Goal: Task Accomplishment & Management: Complete application form

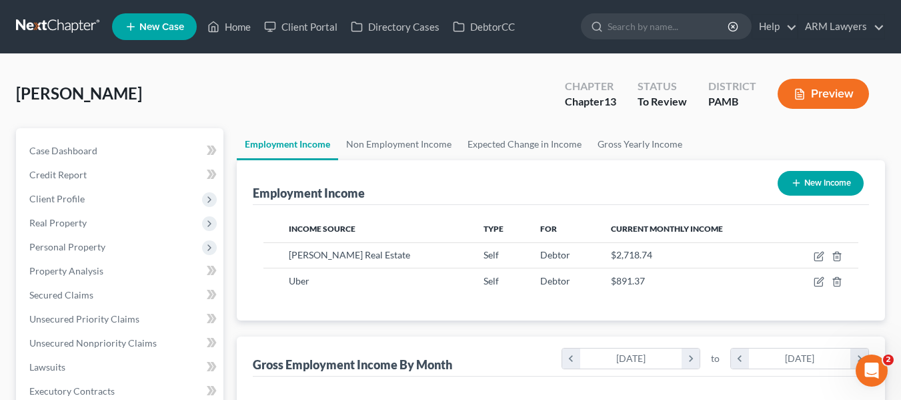
scroll to position [239, 363]
drag, startPoint x: 0, startPoint y: 0, endPoint x: 55, endPoint y: 27, distance: 61.7
click at [55, 28] on link at bounding box center [58, 27] width 85 height 24
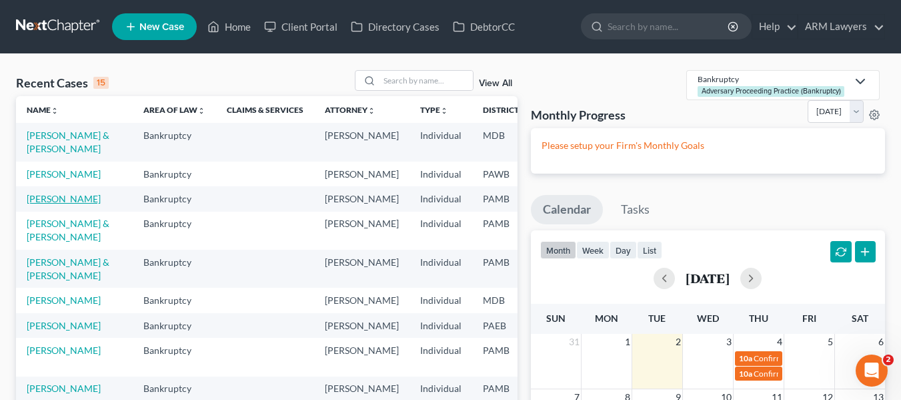
click at [45, 204] on link "[PERSON_NAME]" at bounding box center [64, 198] width 74 height 11
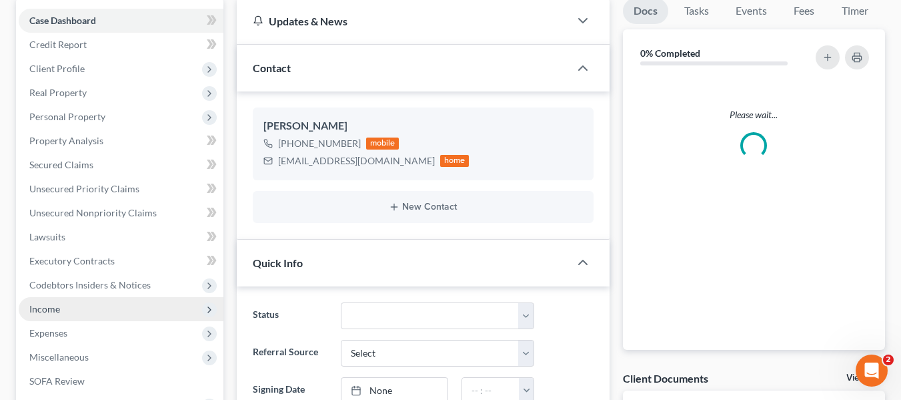
scroll to position [133, 0]
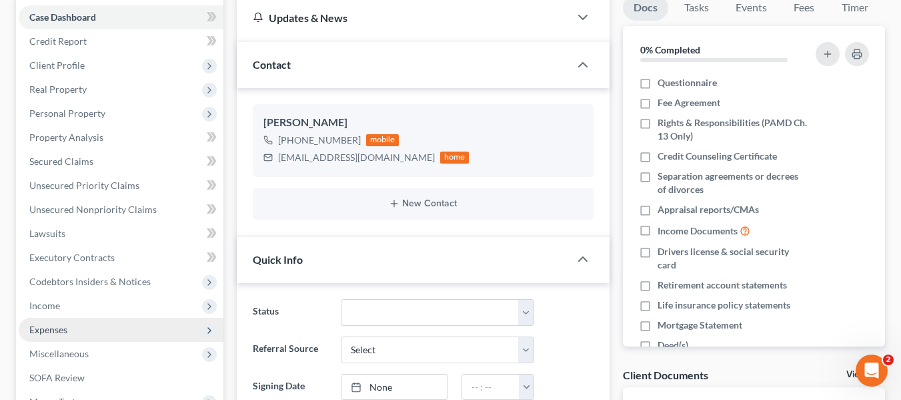
click at [54, 328] on span "Expenses" at bounding box center [48, 329] width 38 height 11
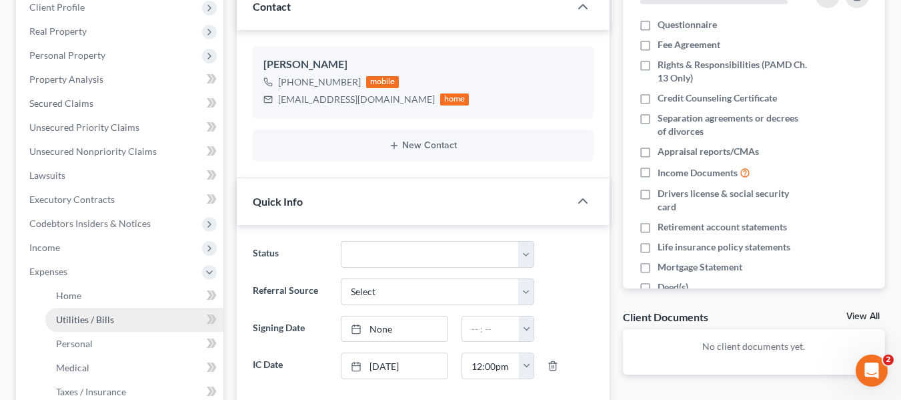
scroll to position [267, 0]
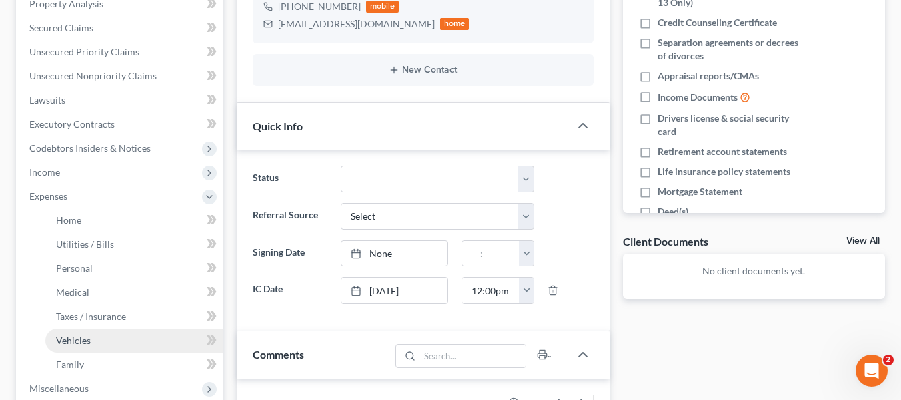
click at [83, 339] on span "Vehicles" at bounding box center [73, 339] width 35 height 11
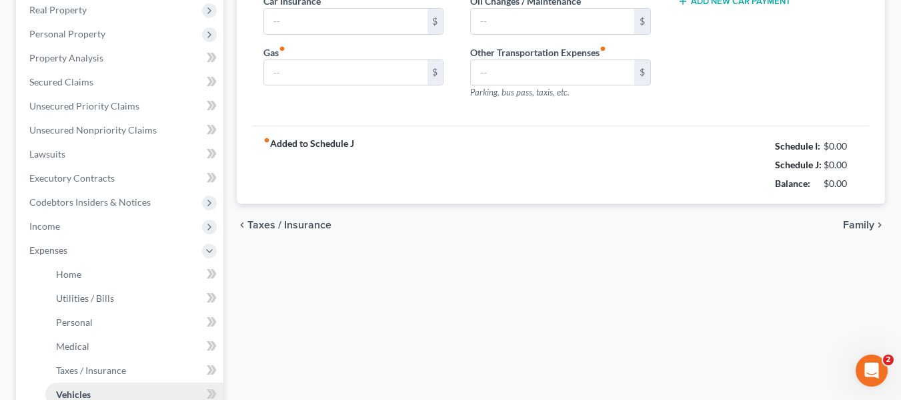
type input "300.00"
type input "0.00"
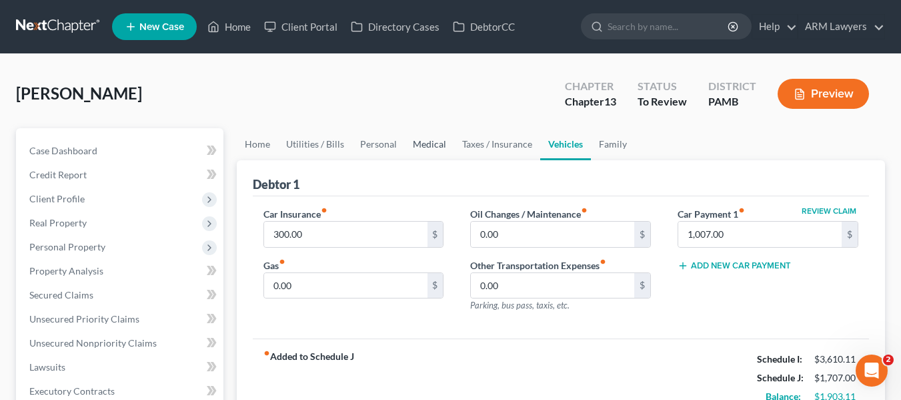
scroll to position [67, 0]
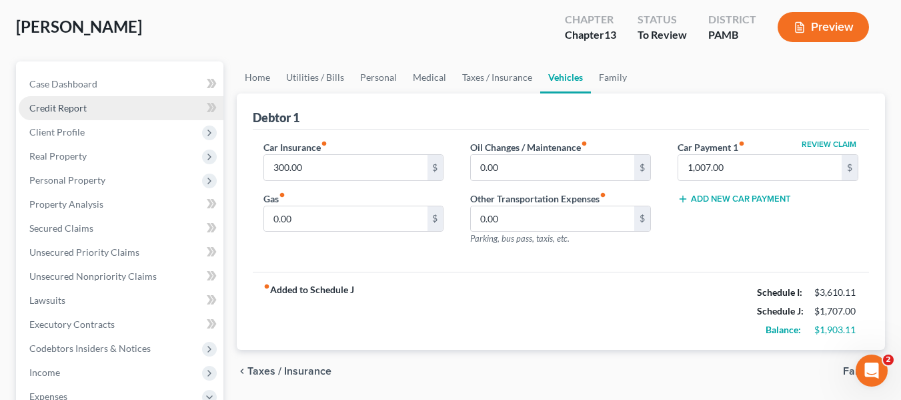
click at [82, 117] on link "Credit Report" at bounding box center [121, 108] width 205 height 24
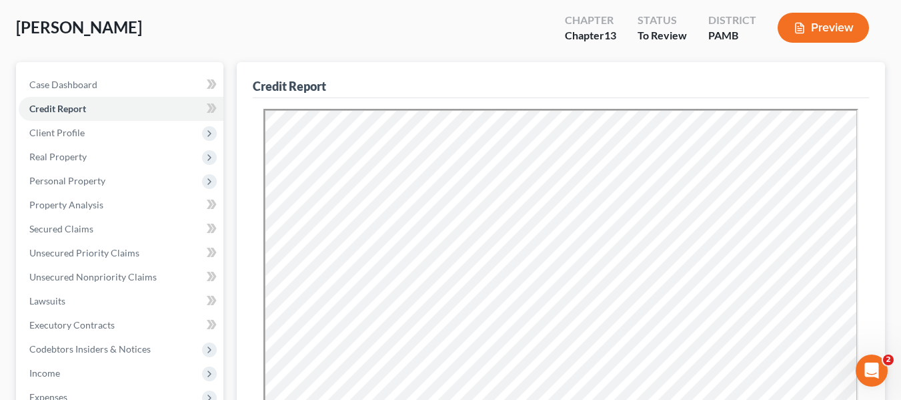
scroll to position [67, 0]
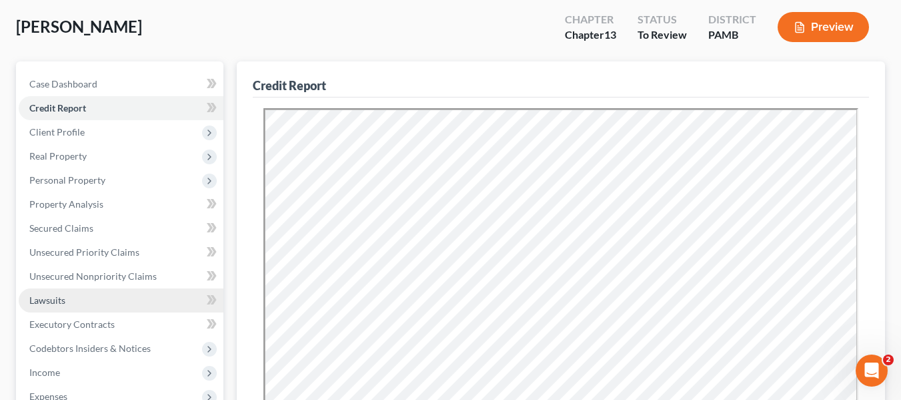
click at [71, 297] on link "Lawsuits" at bounding box center [121, 300] width 205 height 24
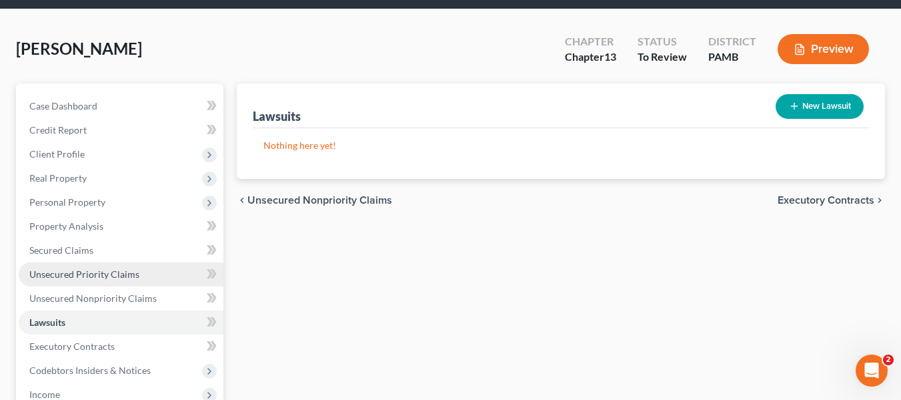
scroll to position [133, 0]
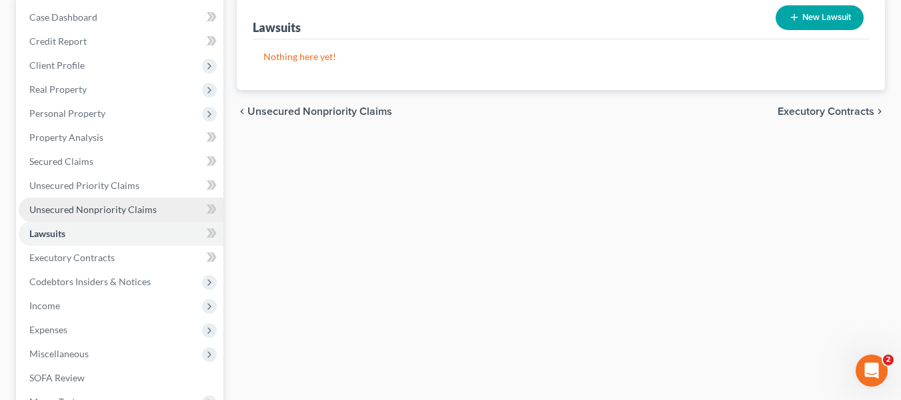
click at [118, 210] on span "Unsecured Nonpriority Claims" at bounding box center [92, 208] width 127 height 11
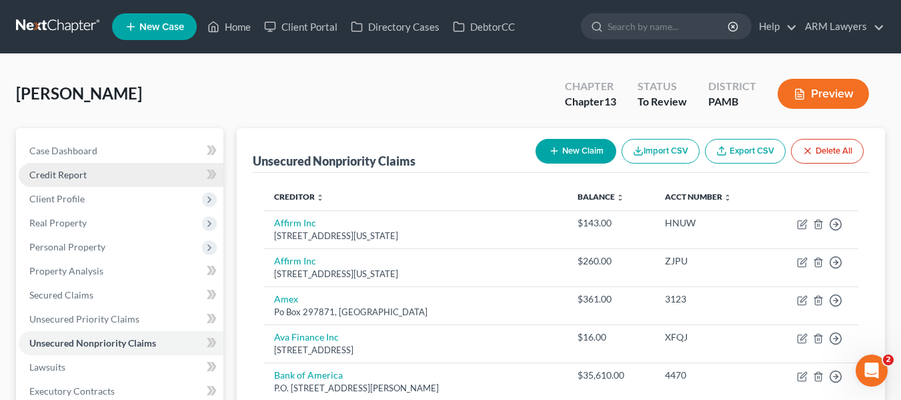
click at [67, 173] on span "Credit Report" at bounding box center [57, 174] width 57 height 11
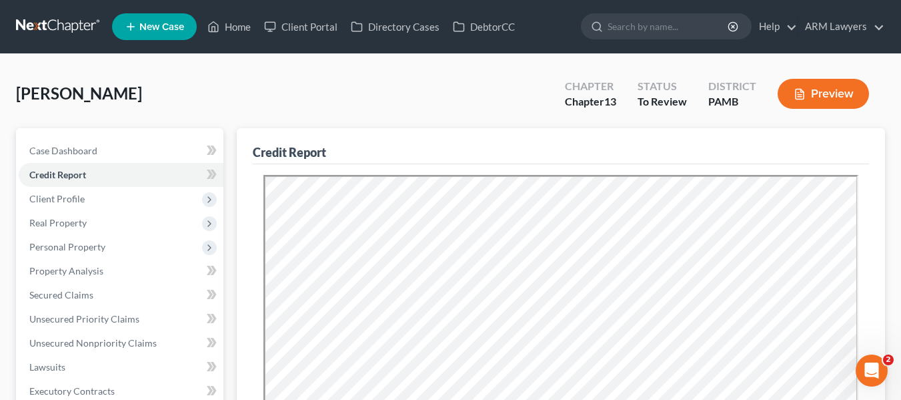
click at [31, 23] on link at bounding box center [58, 27] width 85 height 24
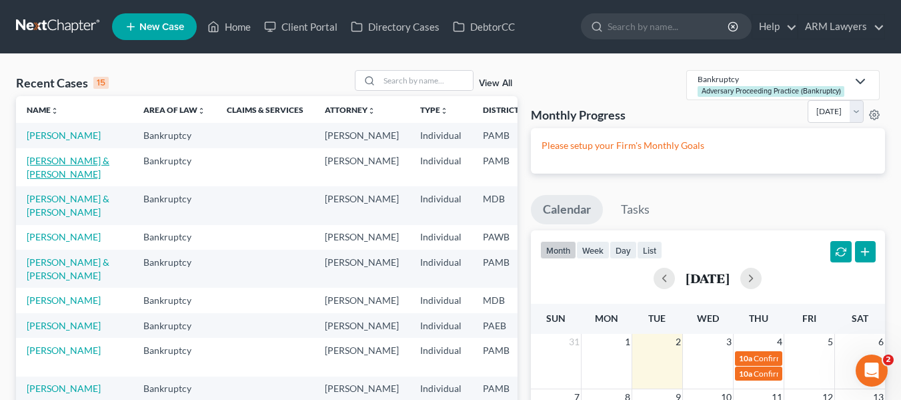
click at [53, 179] on link "[PERSON_NAME] & [PERSON_NAME]" at bounding box center [68, 167] width 83 height 25
select select "1"
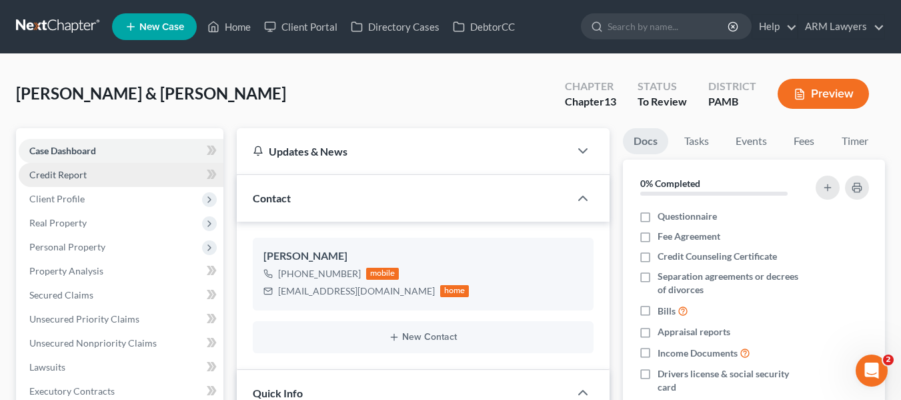
click at [59, 174] on span "Credit Report" at bounding box center [57, 174] width 57 height 11
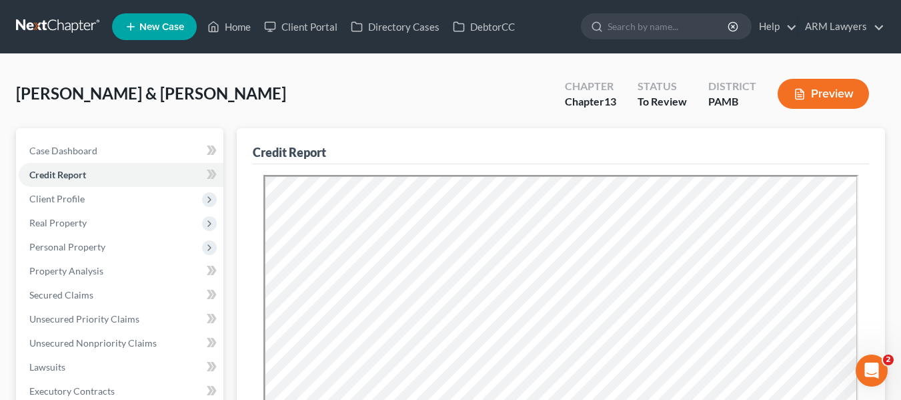
click at [48, 24] on link at bounding box center [58, 27] width 85 height 24
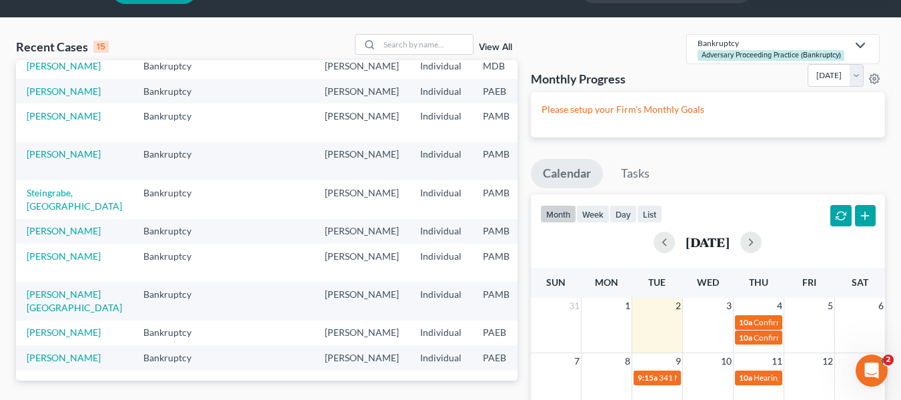
scroll to position [67, 0]
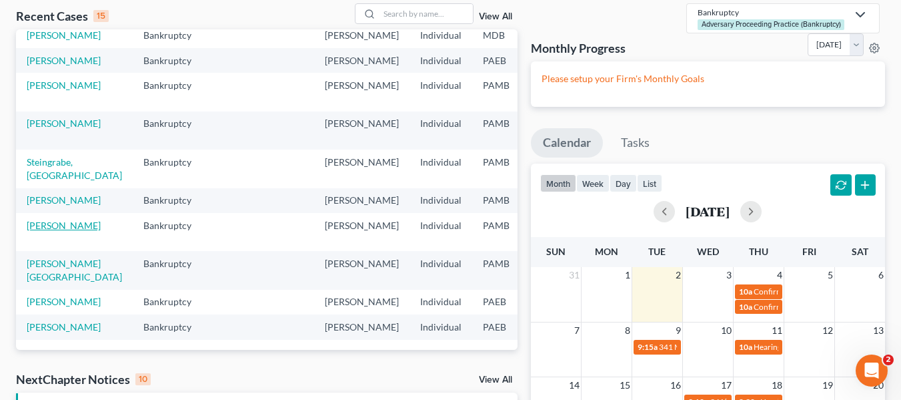
click at [37, 229] on link "[PERSON_NAME]" at bounding box center [64, 224] width 74 height 11
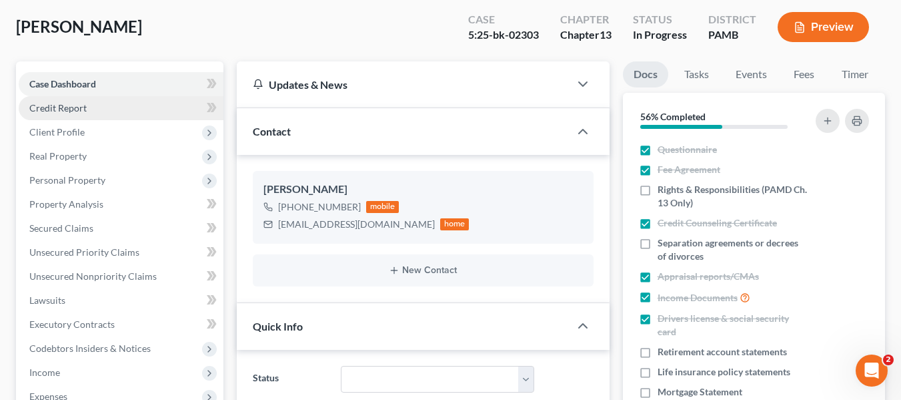
click at [59, 105] on span "Credit Report" at bounding box center [57, 107] width 57 height 11
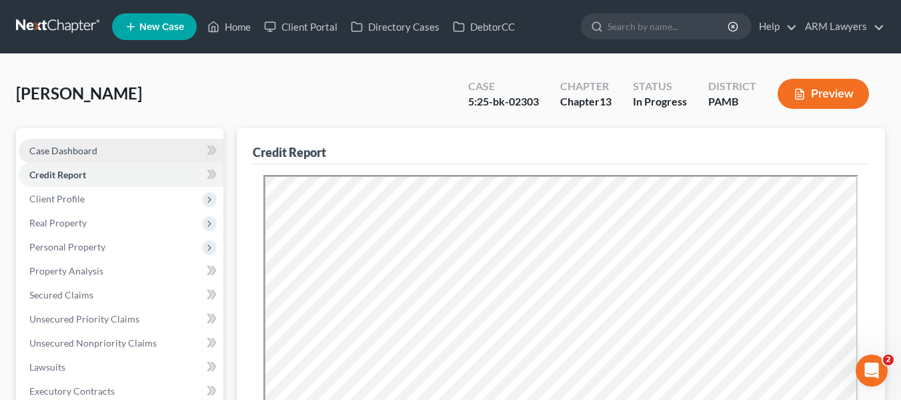
drag, startPoint x: 75, startPoint y: 151, endPoint x: 169, endPoint y: 216, distance: 114.2
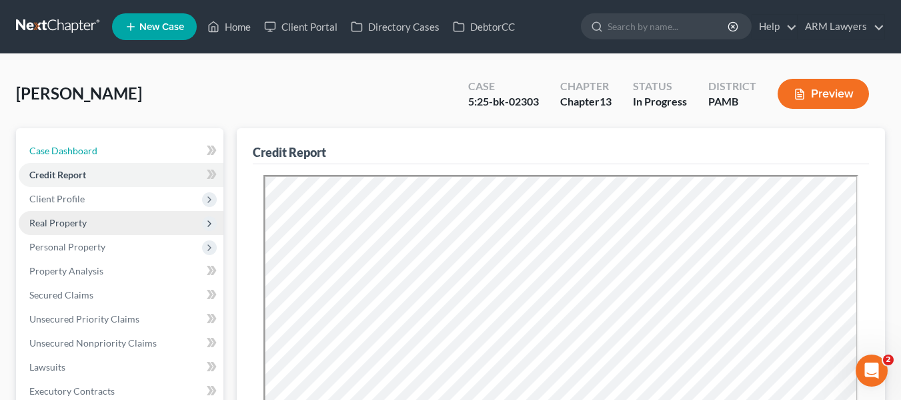
click at [75, 152] on span "Case Dashboard" at bounding box center [63, 150] width 68 height 11
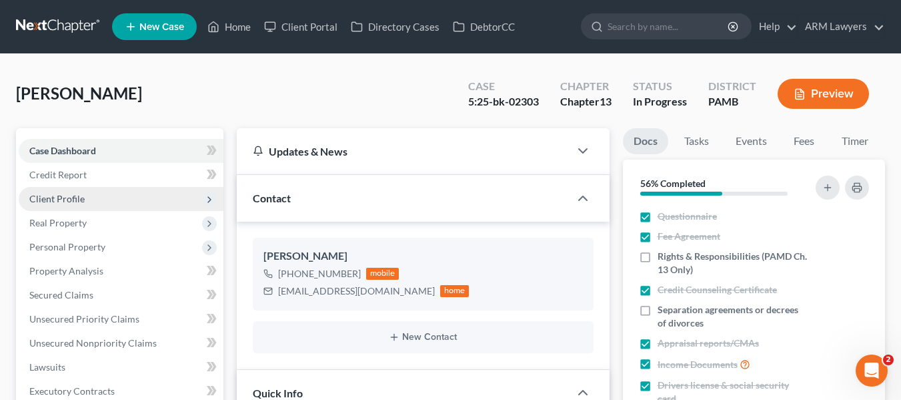
click at [61, 201] on span "Client Profile" at bounding box center [56, 198] width 55 height 11
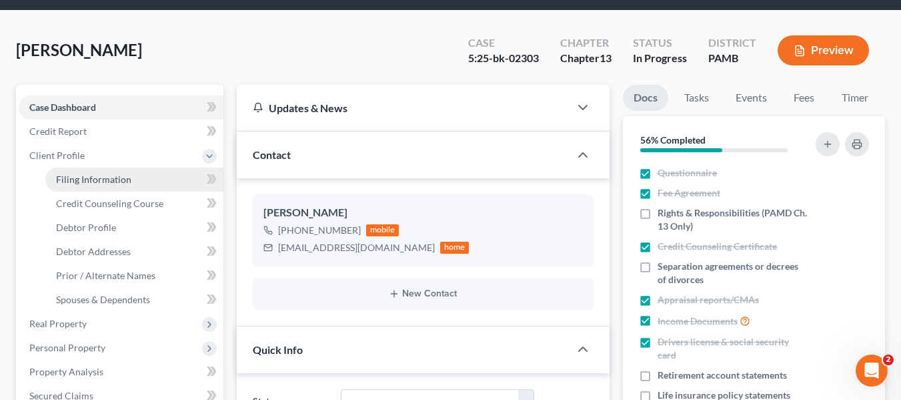
scroll to position [67, 0]
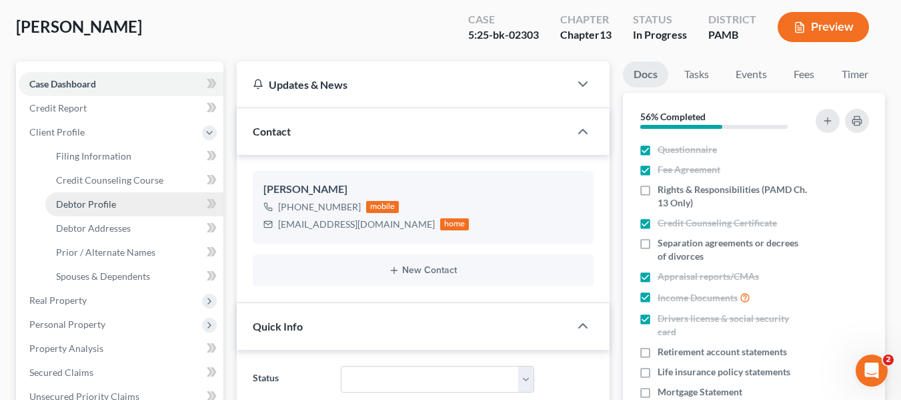
click at [84, 201] on span "Debtor Profile" at bounding box center [86, 203] width 60 height 11
select select "3"
select select "2"
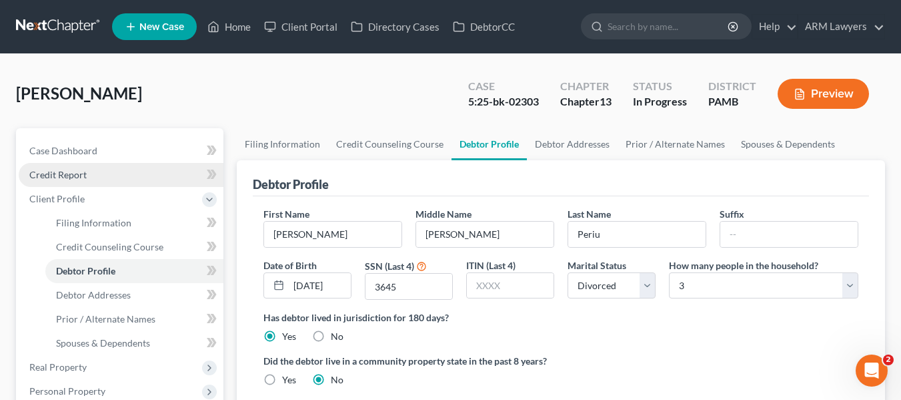
click at [65, 174] on span "Credit Report" at bounding box center [57, 174] width 57 height 11
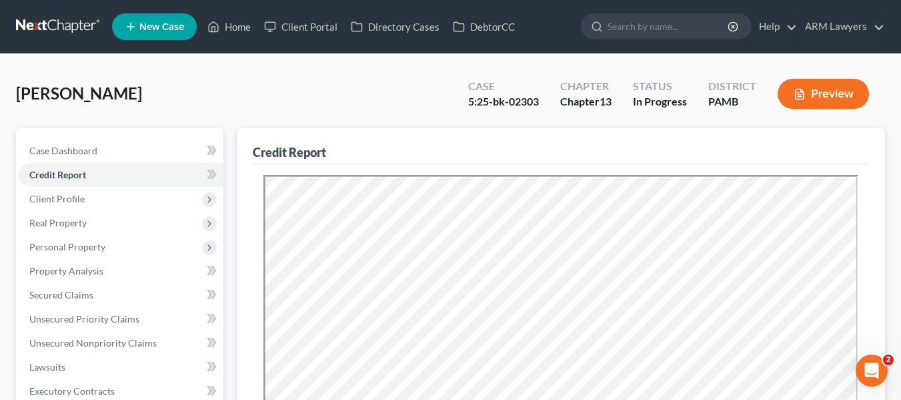
click at [26, 14] on nav "Home New Case Client Portal Directory Cases DebtorCC ARM Lawyers lbeal@armlawye…" at bounding box center [450, 26] width 901 height 53
click at [31, 25] on link at bounding box center [58, 27] width 85 height 24
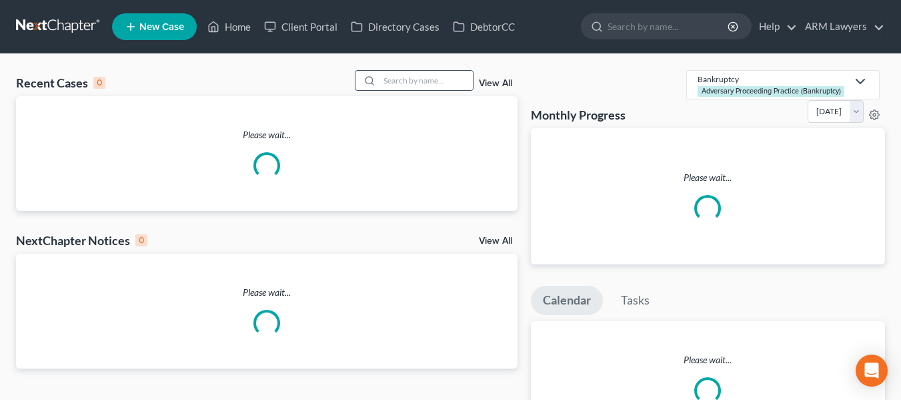
click at [372, 76] on icon at bounding box center [369, 80] width 11 height 11
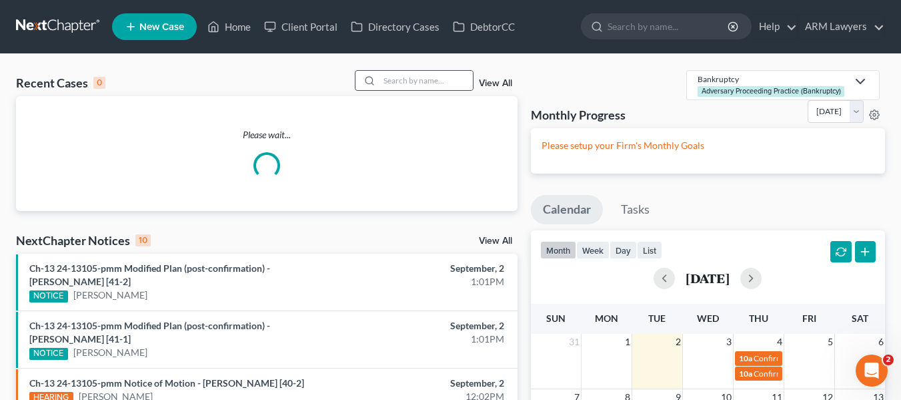
click at [378, 79] on div at bounding box center [368, 80] width 24 height 19
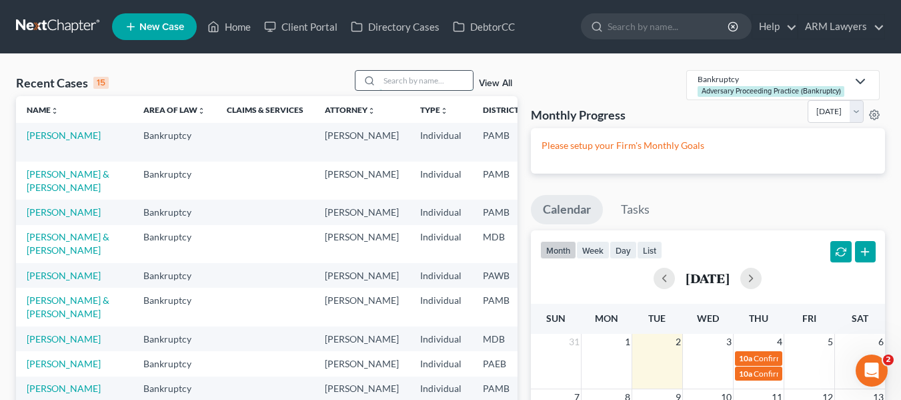
click at [393, 79] on input "search" at bounding box center [426, 80] width 93 height 19
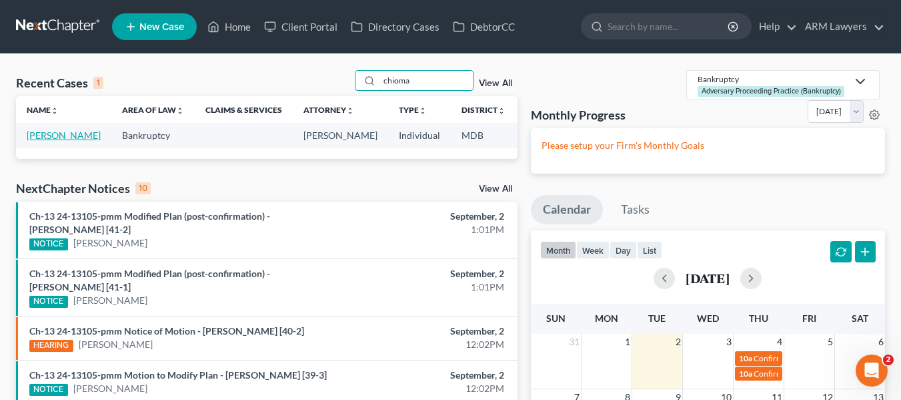
type input "chioma"
click at [49, 138] on link "[PERSON_NAME]" at bounding box center [64, 134] width 74 height 11
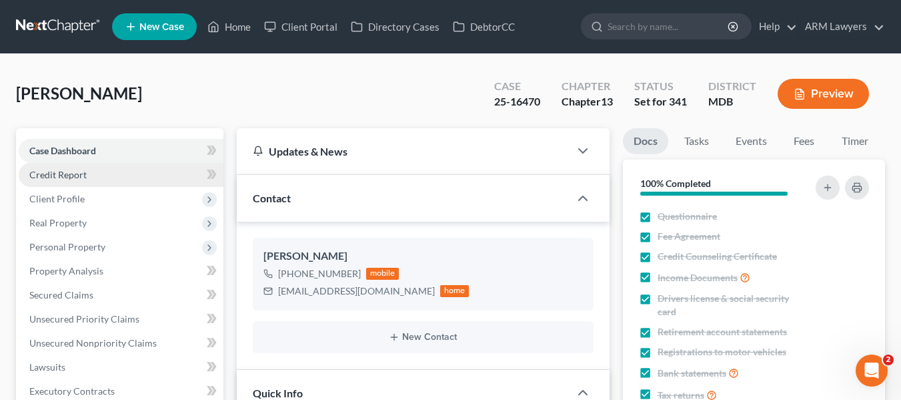
click at [33, 175] on span "Credit Report" at bounding box center [57, 174] width 57 height 11
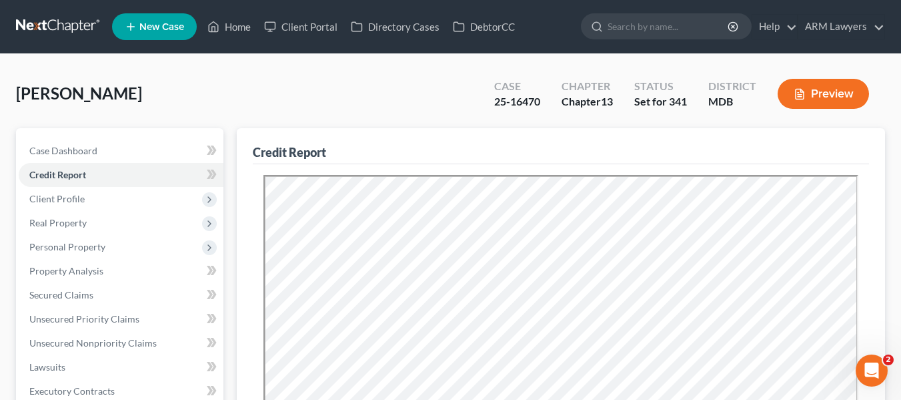
click at [49, 19] on link at bounding box center [58, 27] width 85 height 24
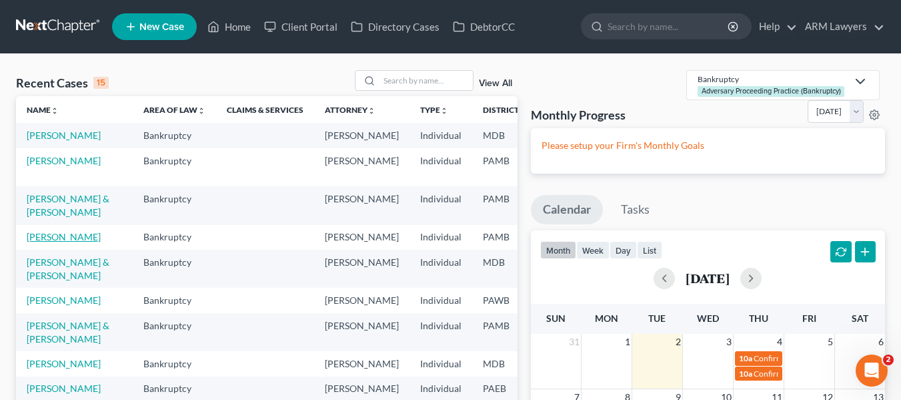
click at [39, 242] on link "[PERSON_NAME]" at bounding box center [64, 236] width 74 height 11
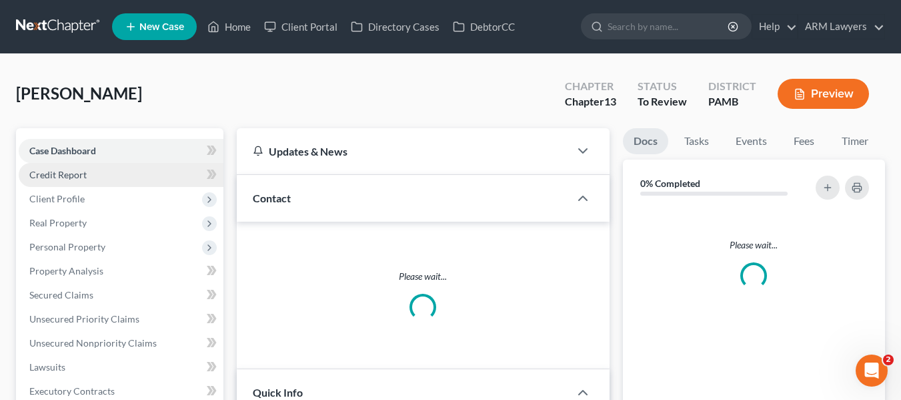
click at [71, 165] on link "Credit Report" at bounding box center [121, 175] width 205 height 24
click at [33, 173] on span "Credit Report" at bounding box center [57, 174] width 57 height 11
click at [125, 177] on link "Credit Report" at bounding box center [121, 175] width 205 height 24
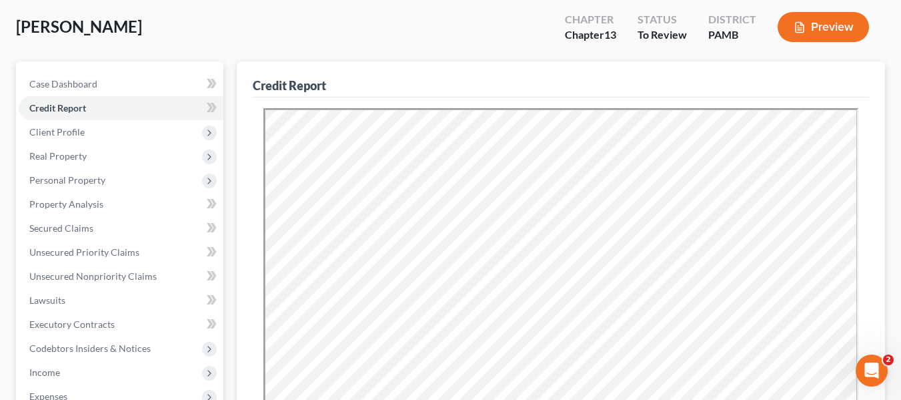
scroll to position [133, 0]
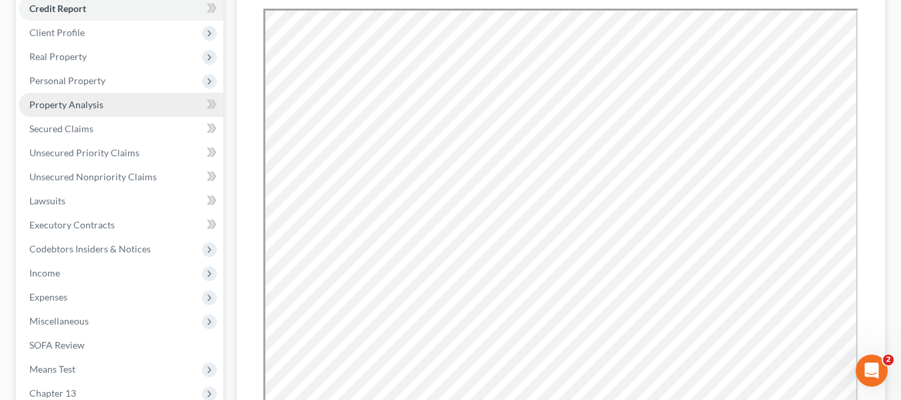
scroll to position [133, 0]
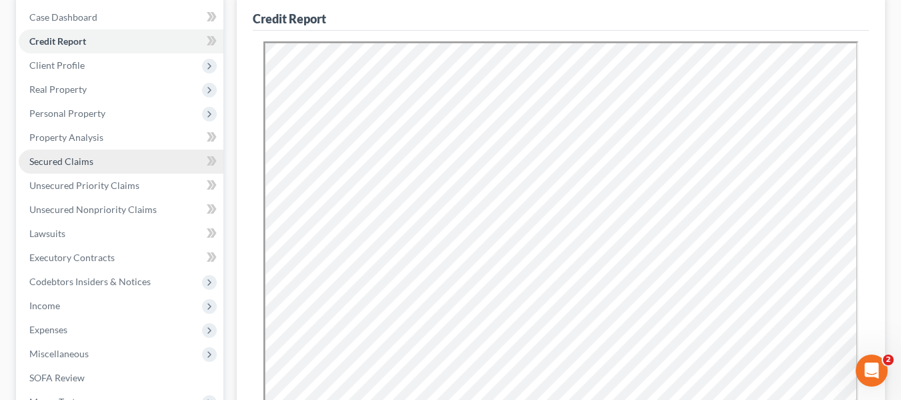
click at [77, 163] on span "Secured Claims" at bounding box center [61, 160] width 64 height 11
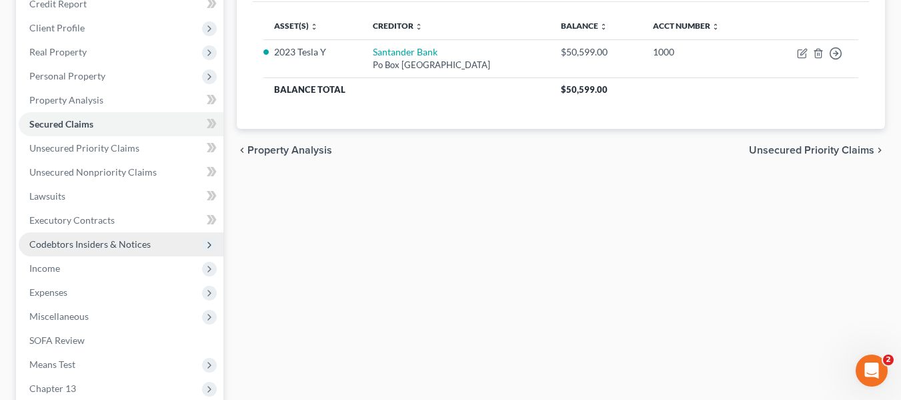
scroll to position [200, 0]
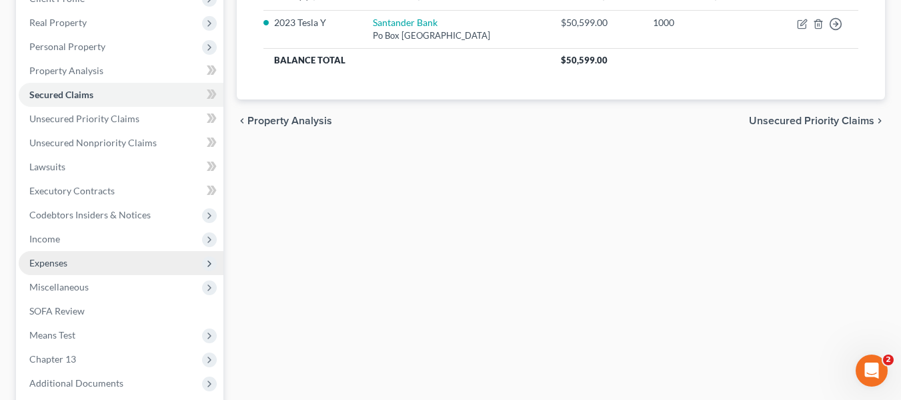
click at [43, 258] on span "Expenses" at bounding box center [48, 262] width 38 height 11
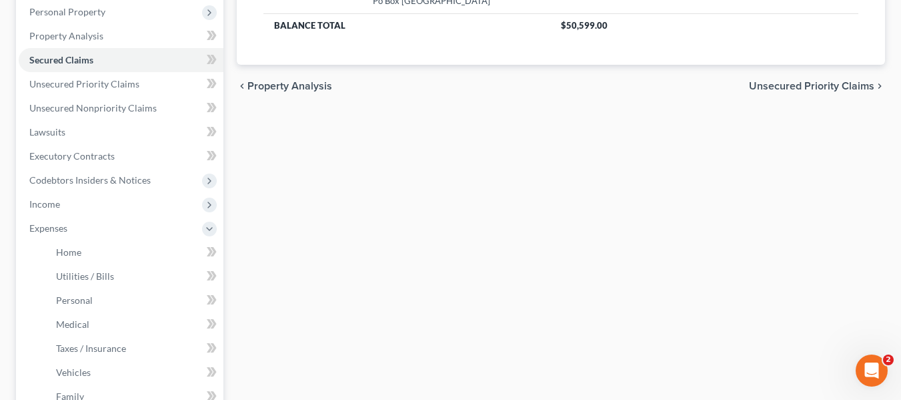
scroll to position [334, 0]
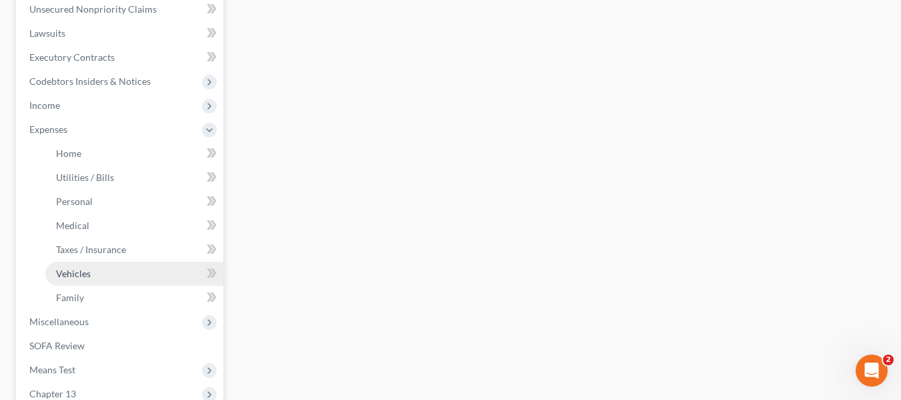
click at [70, 279] on link "Vehicles" at bounding box center [134, 273] width 178 height 24
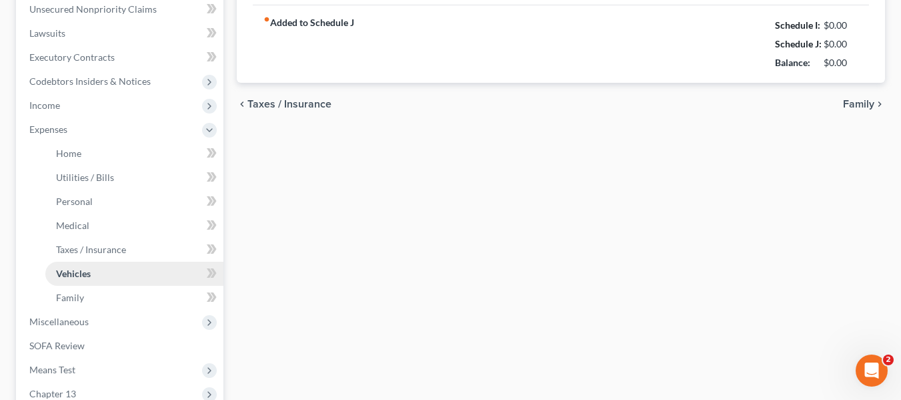
type input "300.00"
type input "0.00"
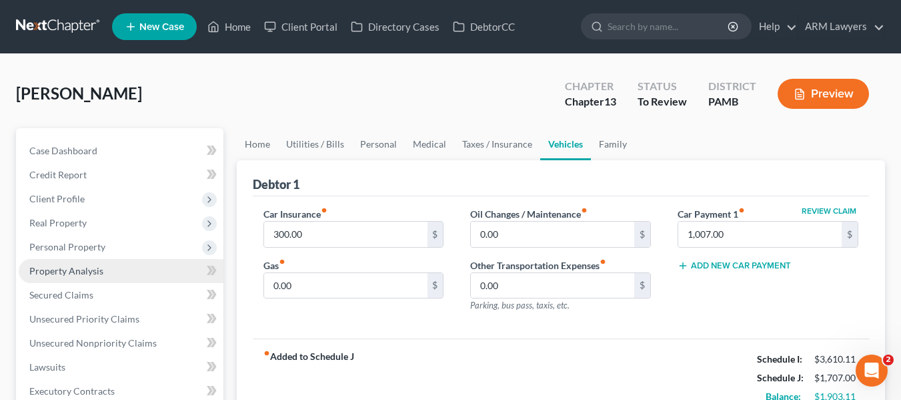
click at [67, 265] on span "Property Analysis" at bounding box center [66, 270] width 74 height 11
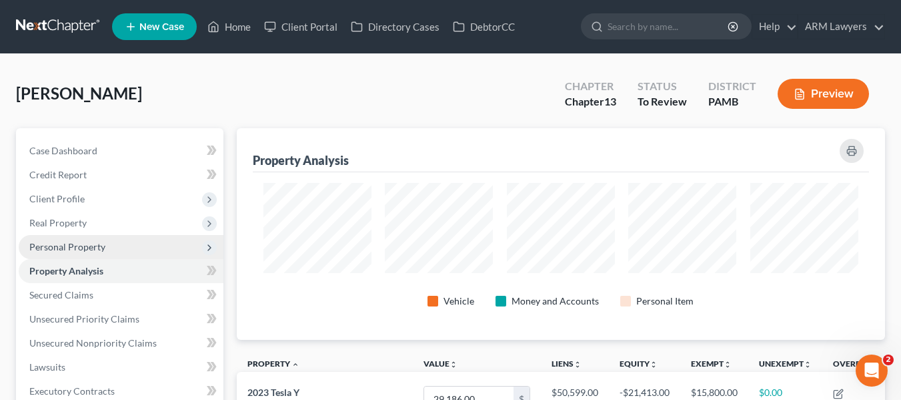
scroll to position [211, 649]
click at [68, 251] on span "Personal Property" at bounding box center [67, 246] width 76 height 11
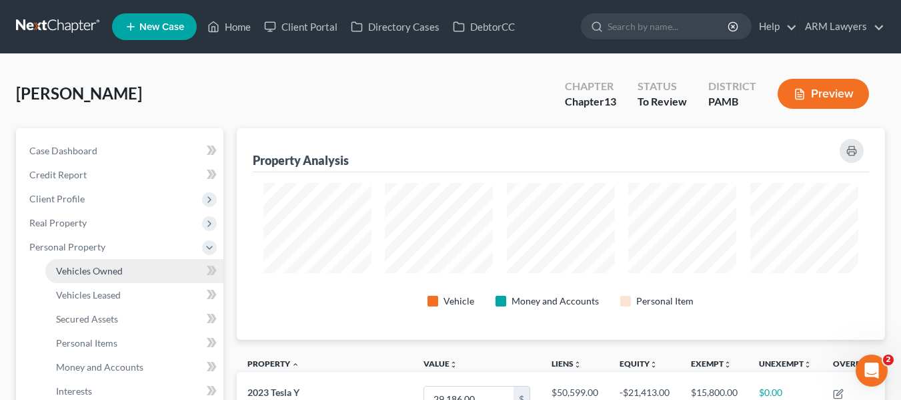
click at [79, 272] on span "Vehicles Owned" at bounding box center [89, 270] width 67 height 11
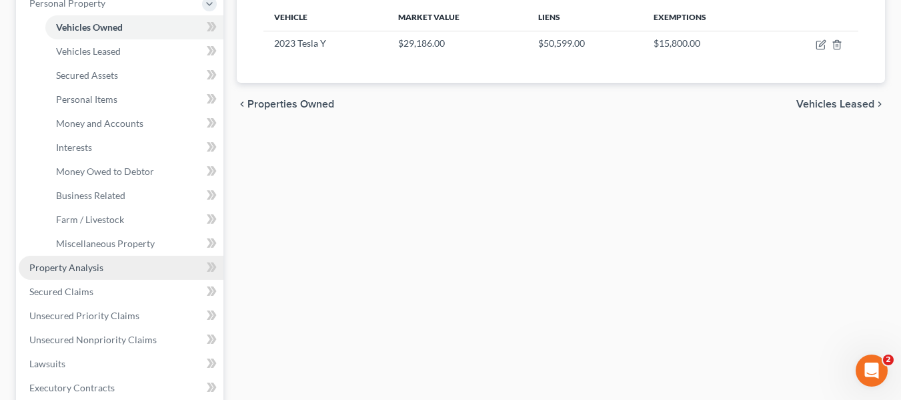
scroll to position [267, 0]
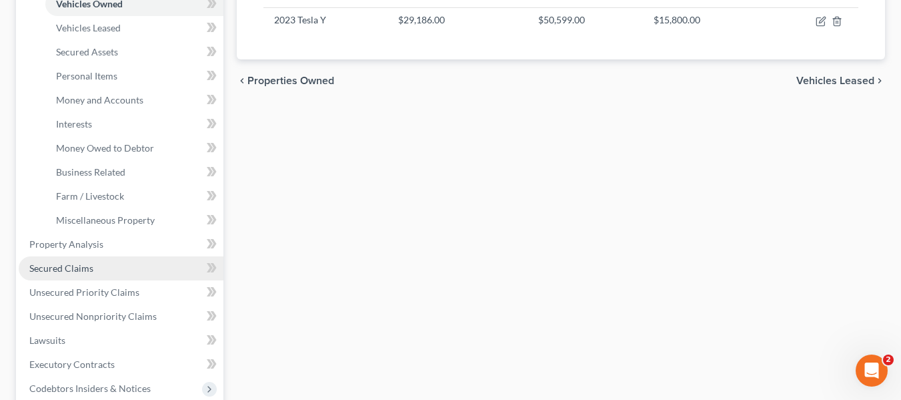
click at [93, 273] on link "Secured Claims" at bounding box center [121, 268] width 205 height 24
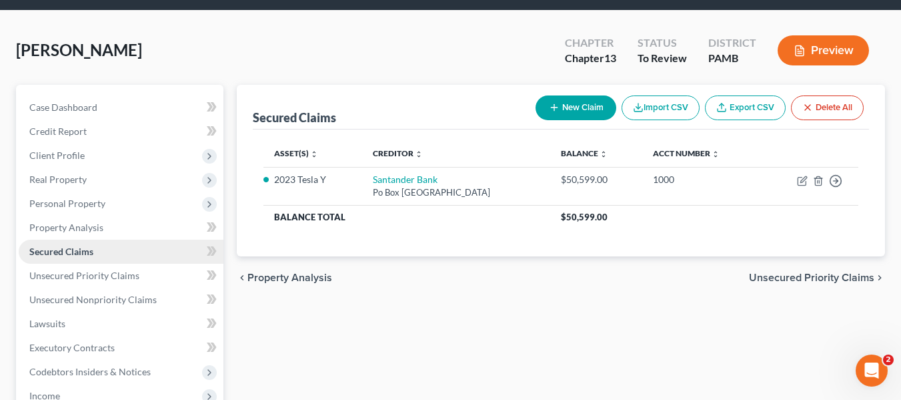
scroll to position [67, 0]
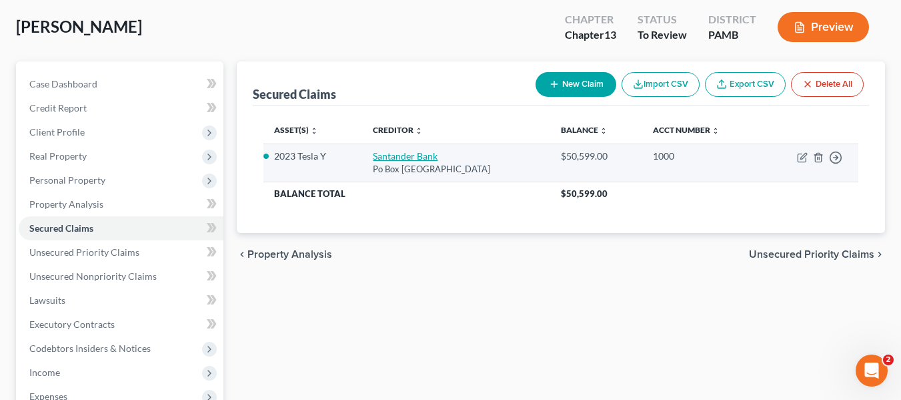
click at [381, 152] on link "Santander Bank" at bounding box center [405, 155] width 65 height 11
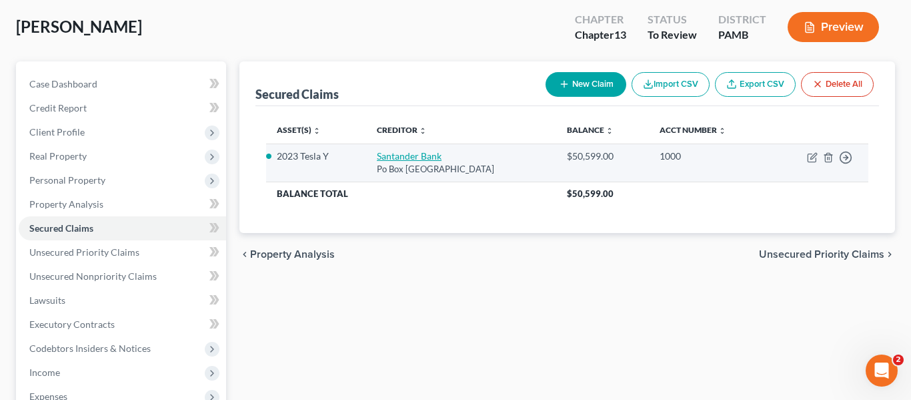
select select "45"
select select "0"
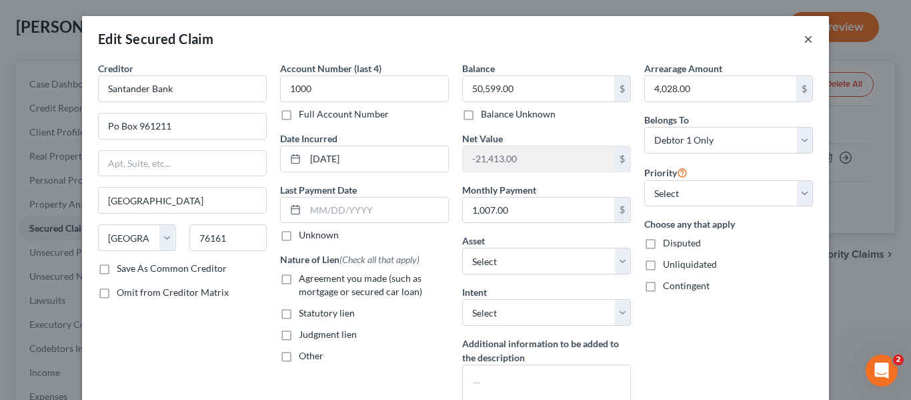
click at [804, 39] on button "×" at bounding box center [808, 39] width 9 height 16
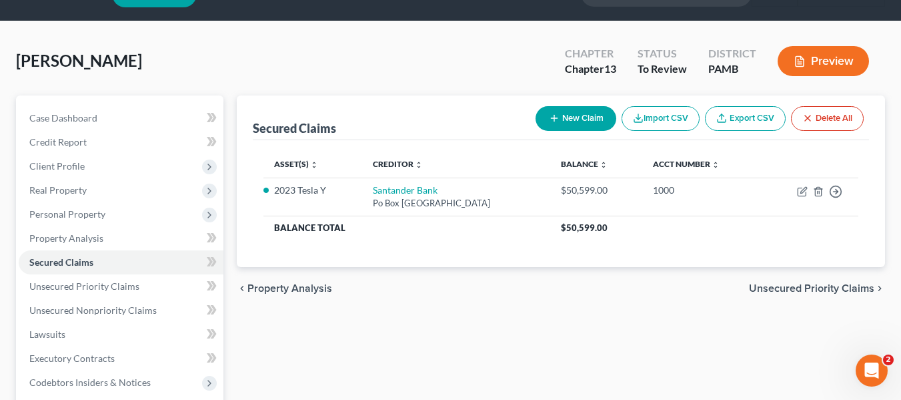
scroll to position [0, 0]
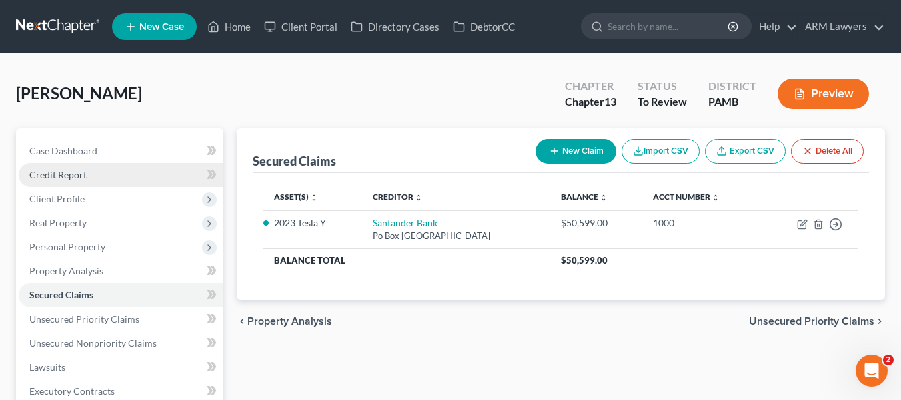
click at [45, 179] on span "Credit Report" at bounding box center [57, 174] width 57 height 11
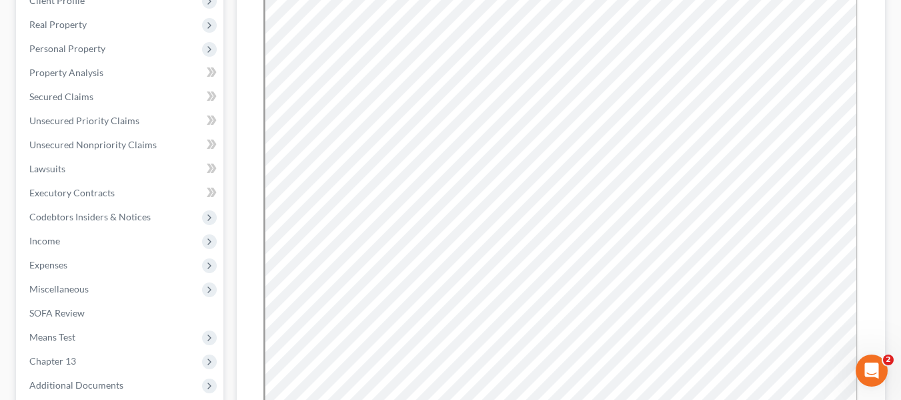
scroll to position [200, 0]
click at [76, 105] on link "Secured Claims" at bounding box center [121, 95] width 205 height 24
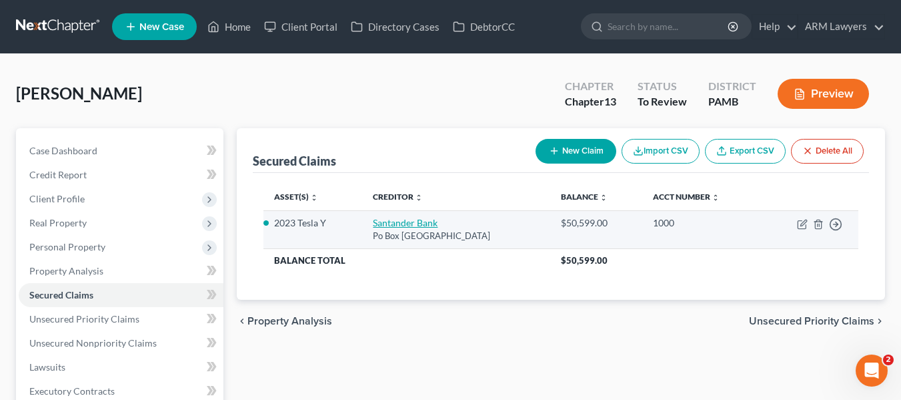
click at [403, 220] on link "Santander Bank" at bounding box center [405, 222] width 65 height 11
select select "45"
select select "2"
select select "0"
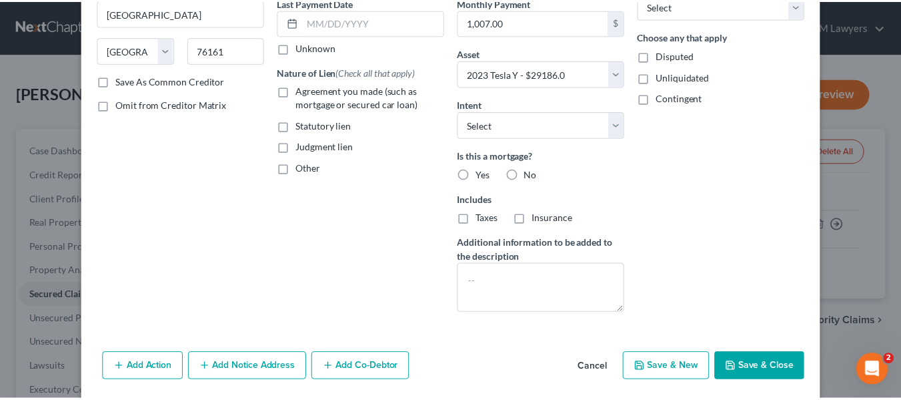
scroll to position [200, 0]
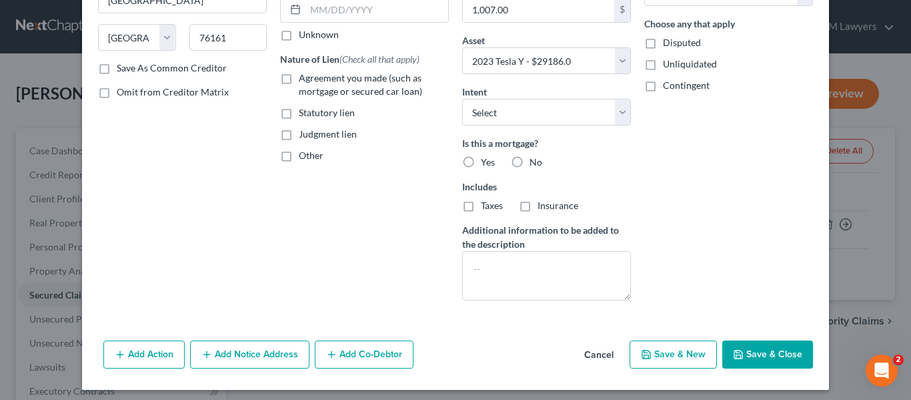
type input "4,028.00"
click at [597, 354] on button "Cancel" at bounding box center [599, 355] width 51 height 27
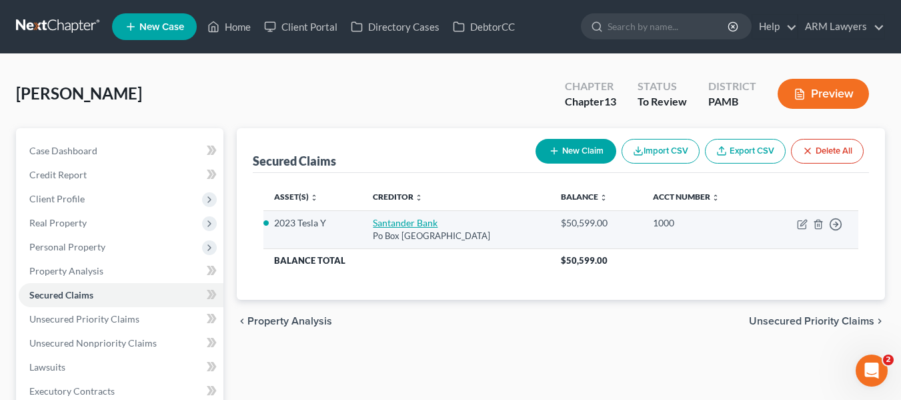
click at [379, 225] on link "Santander Bank" at bounding box center [405, 222] width 65 height 11
select select "45"
select select "2"
select select "0"
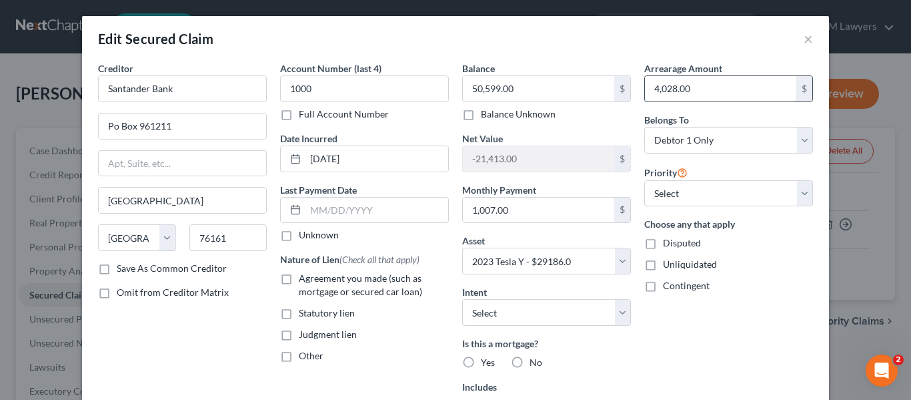
click at [721, 91] on input "4,028.00" at bounding box center [720, 88] width 151 height 25
click at [804, 41] on button "×" at bounding box center [808, 39] width 9 height 16
